Goal: Go to known website: Access a specific website the user already knows

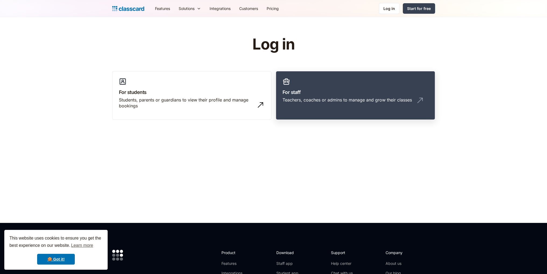
click at [351, 98] on div "Teachers, coaches or admins to manage and grow their classes" at bounding box center [347, 100] width 129 height 6
click at [342, 97] on div "Teachers, coaches or admins to manage and grow their classes" at bounding box center [347, 100] width 129 height 6
